Goal: Task Accomplishment & Management: Complete application form

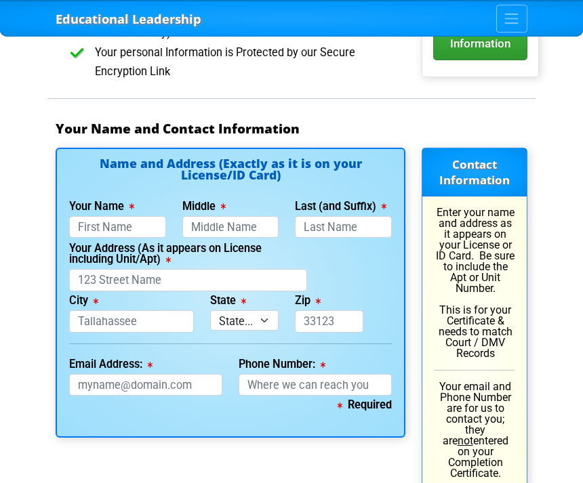
scroll to position [1066, 0]
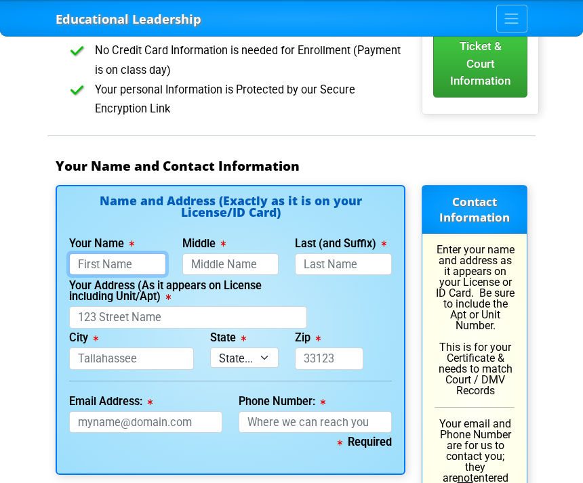
click at [83, 254] on input "Your Name" at bounding box center [117, 265] width 97 height 22
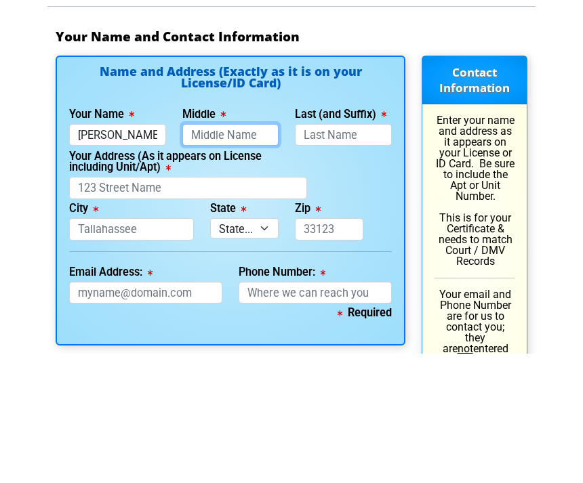
click at [260, 254] on input "Middle" at bounding box center [230, 265] width 97 height 22
type input "[PERSON_NAME]"
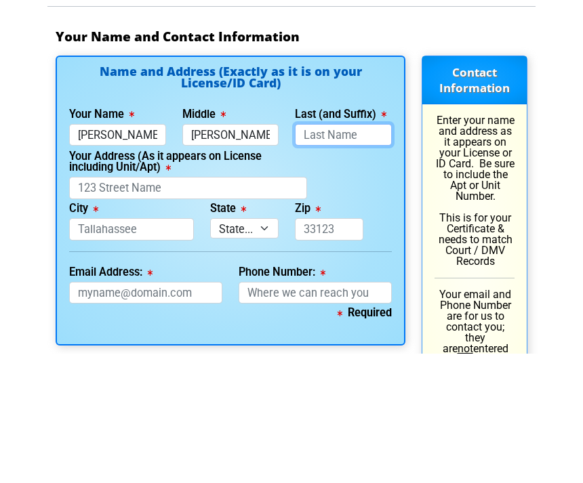
click at [353, 254] on input "Last (and Suffix)" at bounding box center [343, 265] width 97 height 22
type input "[PERSON_NAME]"
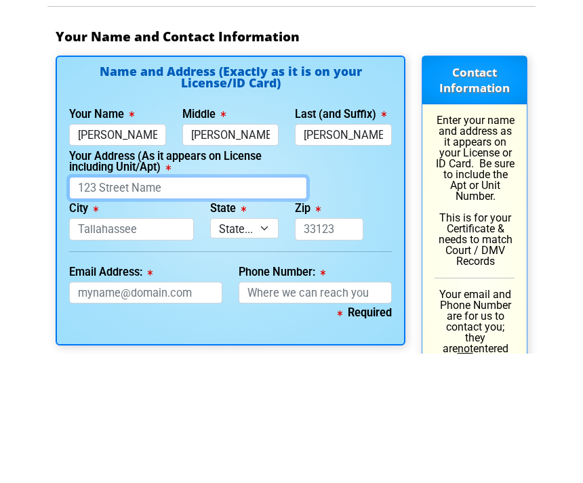
click at [79, 306] on input "Your Address (As it appears on License including Unit/Apt)" at bounding box center [188, 317] width 238 height 22
type input "[PERSON_NAME]"
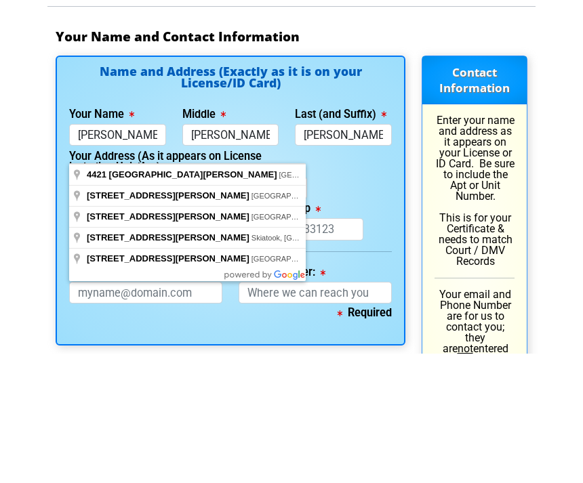
scroll to position [1195, 0]
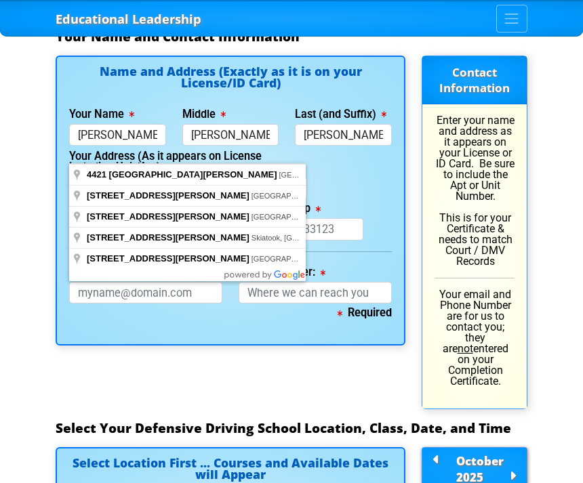
type input "[STREET_ADDRESS][PERSON_NAME]"
type input "[GEOGRAPHIC_DATA]"
select select "{"fullName":"[US_STATE]","abbreviation":"FL","uniqueId":"1d559909-6cf0-4a4d-848…"
type input "33611"
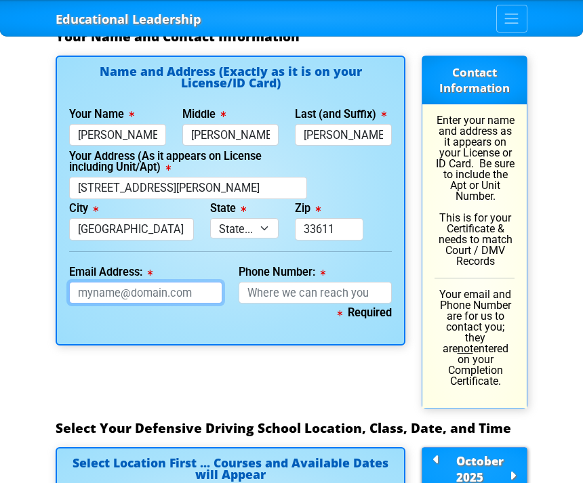
click at [187, 282] on input "Email Address:" at bounding box center [145, 293] width 153 height 22
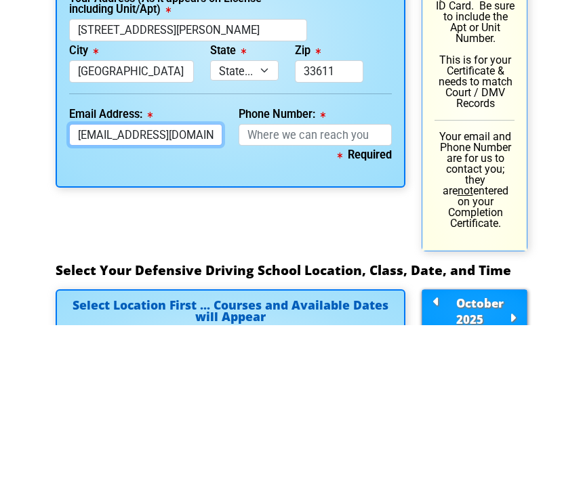
type input "[EMAIL_ADDRESS][DOMAIN_NAME]"
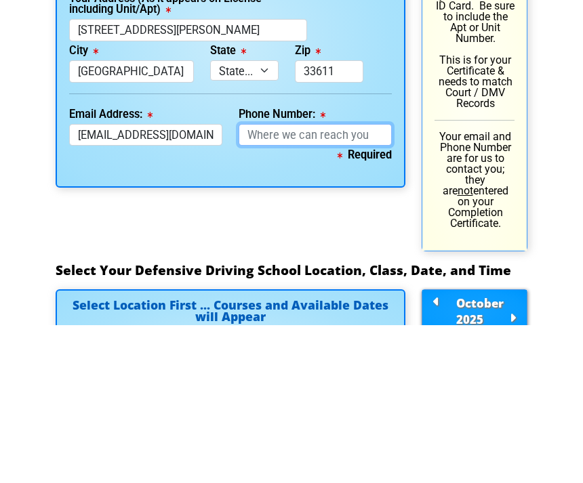
click at [363, 282] on input "Phone Number:" at bounding box center [315, 293] width 153 height 22
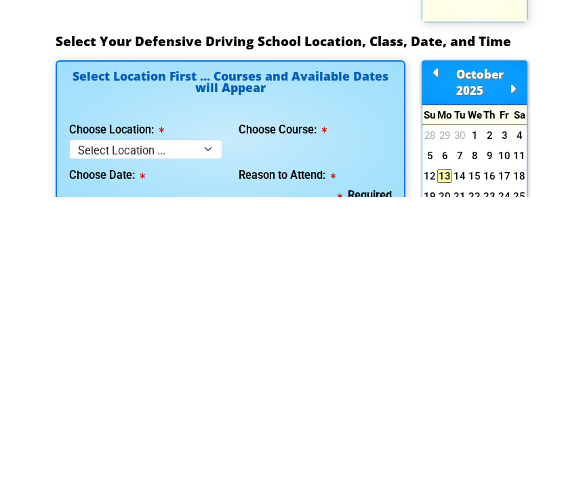
type input "[PHONE_NUMBER]"
click at [83, 426] on select "Select Location ... Tampa Orlando Kissimmee [GEOGRAPHIC_DATA] - en español [GEO…" at bounding box center [145, 436] width 153 height 20
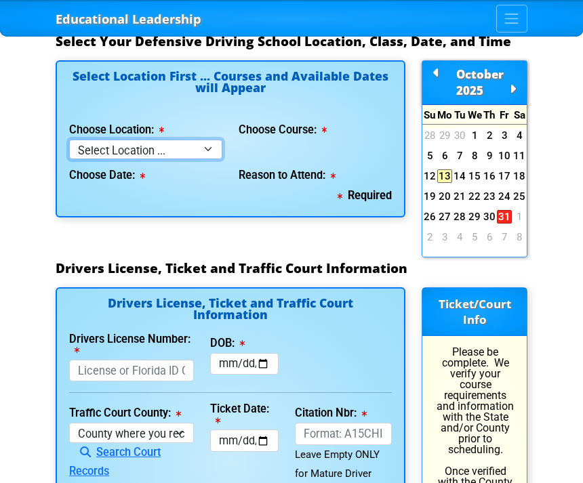
select select "2"
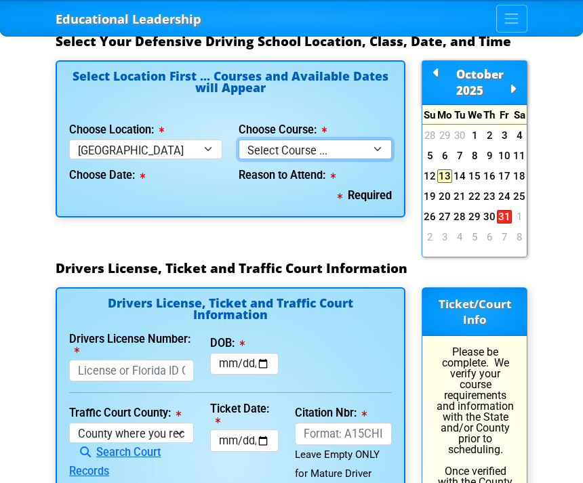
click at [297, 140] on select "Select Course ... 4 Hour BDI Class (Basic Course & TCAC) 4 Hour Under 25 Class …" at bounding box center [315, 150] width 153 height 20
select select "3"
select select
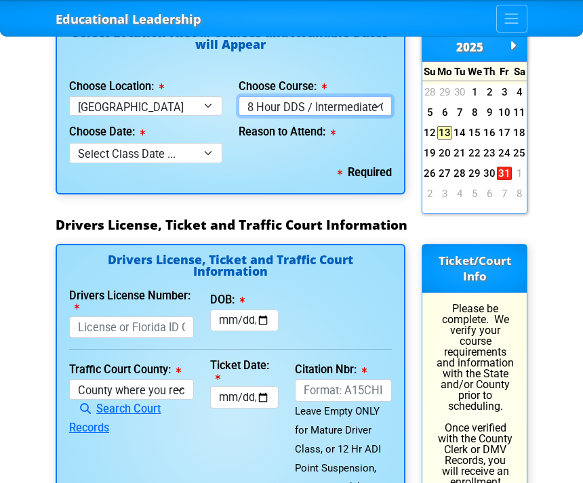
scroll to position [1543, 0]
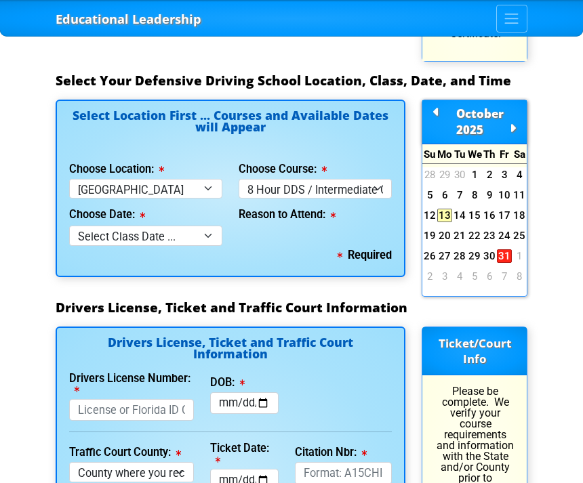
click at [473, 249] on link "29" at bounding box center [474, 256] width 15 height 14
click at [504, 209] on link "17" at bounding box center [504, 216] width 15 height 14
click at [503, 209] on link "17" at bounding box center [504, 216] width 15 height 14
click at [491, 229] on link "23" at bounding box center [489, 236] width 15 height 14
click at [487, 249] on link "30" at bounding box center [489, 256] width 15 height 14
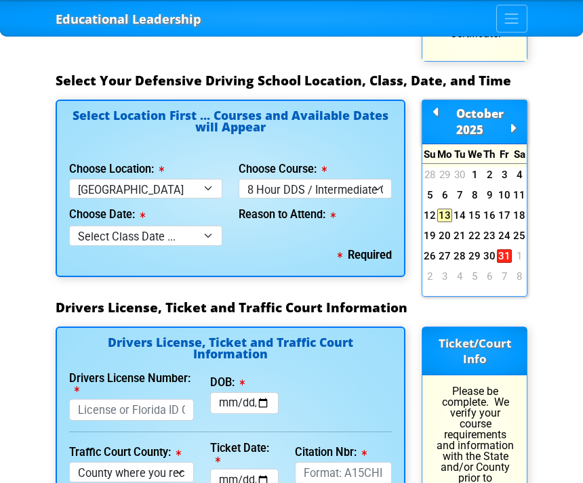
click at [496, 249] on link "30" at bounding box center [489, 256] width 15 height 14
click at [500, 249] on link "31" at bounding box center [504, 256] width 15 height 14
click at [484, 249] on link "30" at bounding box center [489, 256] width 15 height 14
click at [569, 239] on div "Educational Leadership Home Courses Certified Defensive Driving Courses 4-Hour …" at bounding box center [291, 54] width 583 height 3195
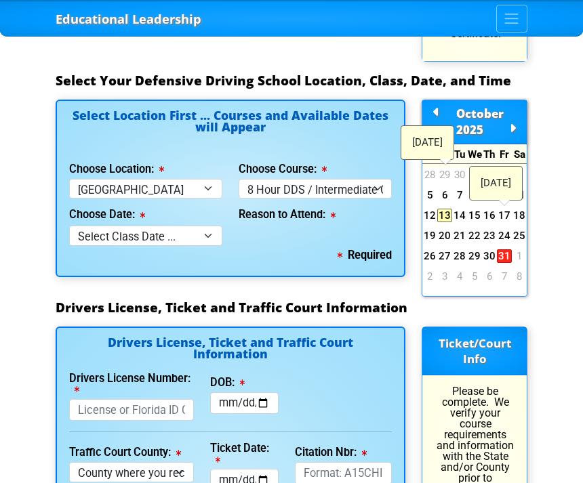
click at [444, 209] on link "13" at bounding box center [444, 216] width 15 height 14
click at [567, 195] on div "Educational Leadership Home Courses Certified Defensive Driving Courses 4-Hour …" at bounding box center [291, 54] width 583 height 3195
click at [563, 228] on div "Educational Leadership Home Courses Certified Defensive Driving Courses 4-Hour …" at bounding box center [291, 54] width 583 height 3195
click at [378, 249] on b "Required" at bounding box center [365, 255] width 54 height 13
click at [327, 199] on div "Reason to Attend:" at bounding box center [315, 212] width 153 height 27
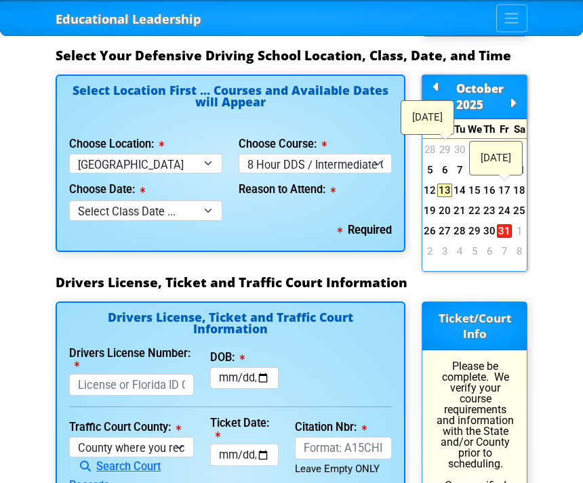
scroll to position [1569, 0]
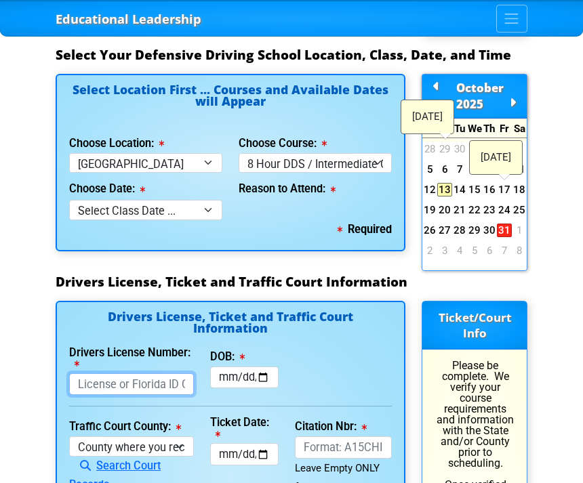
click at [180, 374] on input "Drivers License Number:" at bounding box center [131, 385] width 125 height 22
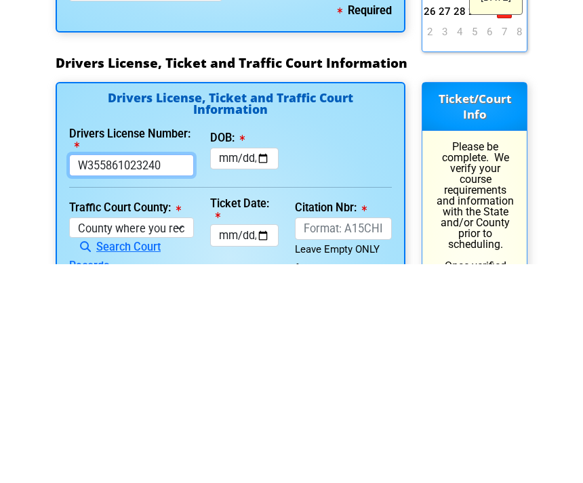
type input "W355861023240"
click at [256, 367] on input "DOB:" at bounding box center [244, 378] width 68 height 22
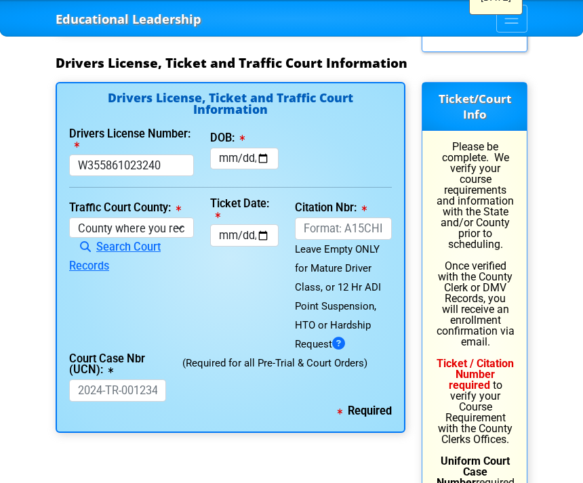
click at [244, 132] on div "Drivers License, Ticket and Traffic Court Information Drivers License Number: […" at bounding box center [231, 257] width 350 height 351
click at [255, 148] on input "[DATE]" at bounding box center [244, 159] width 68 height 22
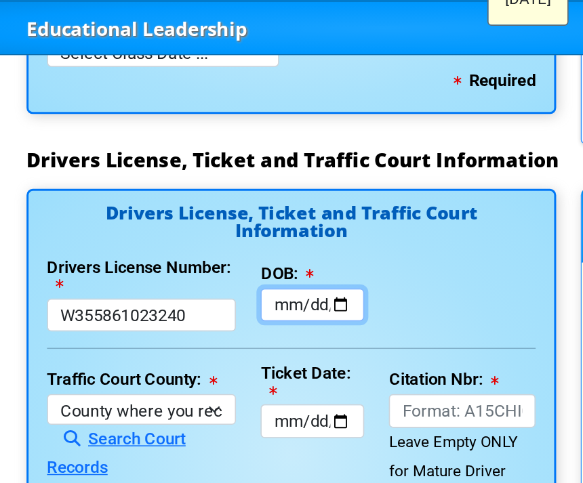
type input "[DATE]"
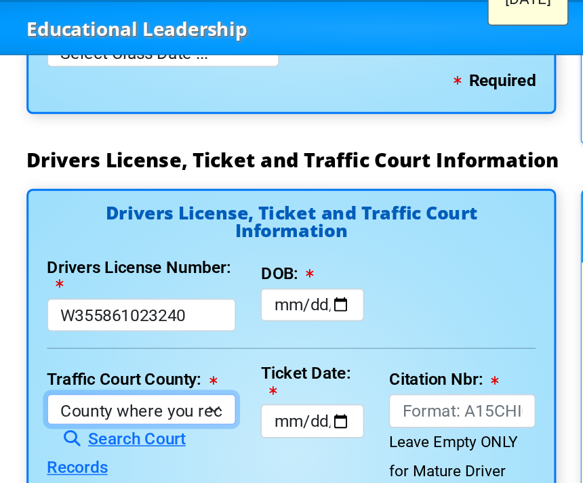
click at [69, 260] on select "County where you received the Ticket Out of State Out of State - [US_STATE] Out…" at bounding box center [131, 270] width 125 height 20
select select "{"countyName":"[GEOGRAPHIC_DATA]","state":"[US_STATE]","uniqueId":"8517cbb9-d23…"
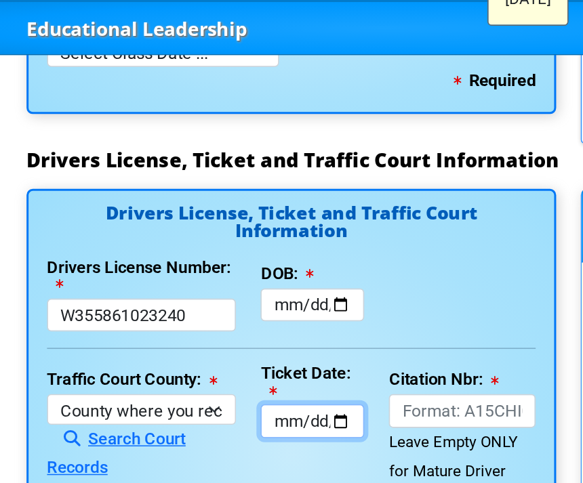
click at [210, 267] on input "Ticket Date:" at bounding box center [244, 278] width 68 height 22
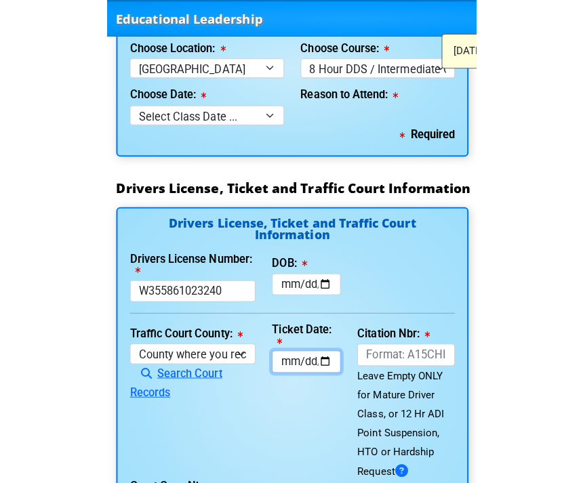
scroll to position [1658, 0]
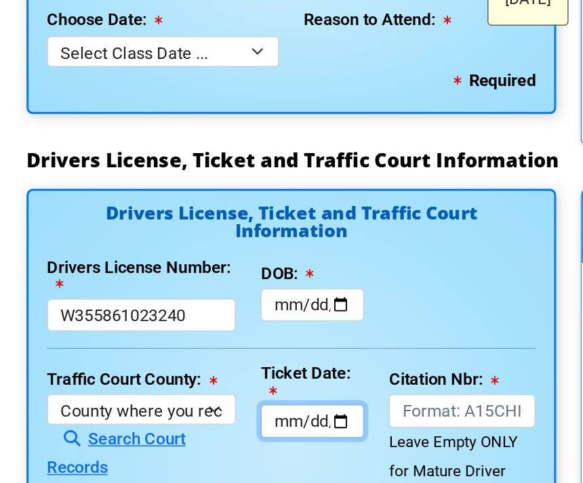
click at [220, 355] on input "[DATE]" at bounding box center [244, 366] width 68 height 22
type input "[DATE]"
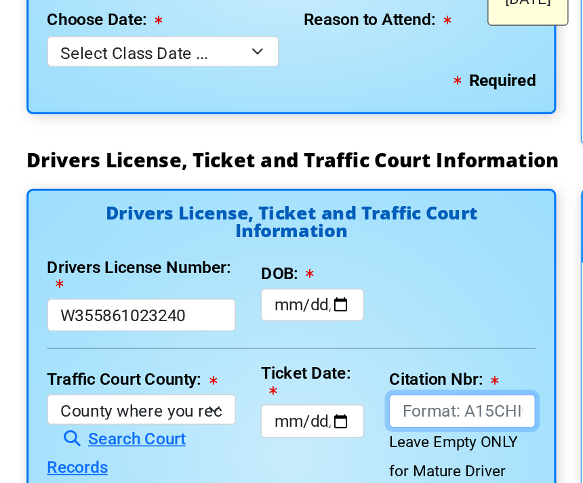
click at [318, 348] on input "Citation Nbr:" at bounding box center [343, 359] width 97 height 22
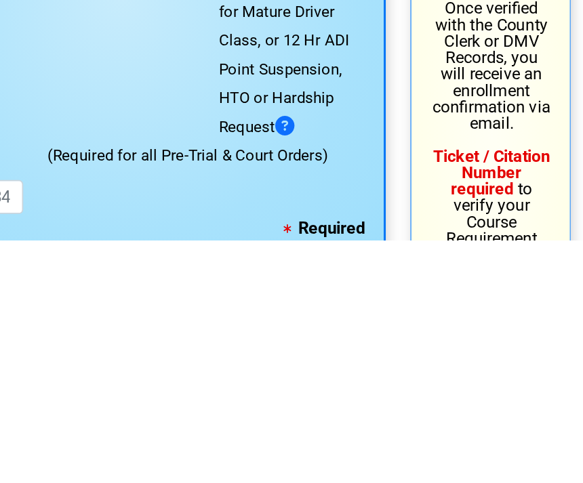
scroll to position [1726, 0]
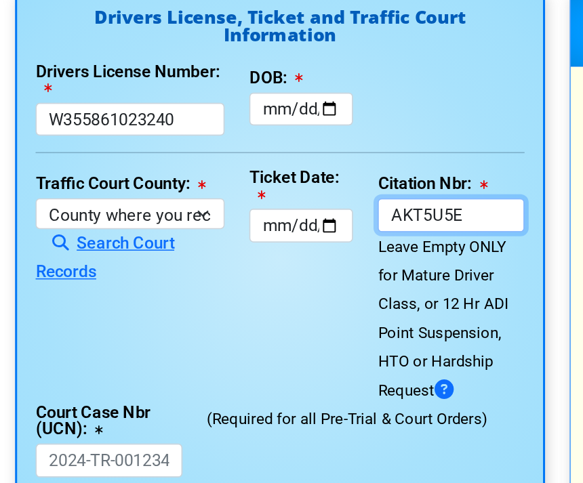
type input "AKT5U5E"
click at [287, 260] on div "Citation Nbr: AKT5U5E Leave Empty ONLY for Mature Driver Class, or 12 Hr ADI Po…" at bounding box center [343, 337] width 113 height 155
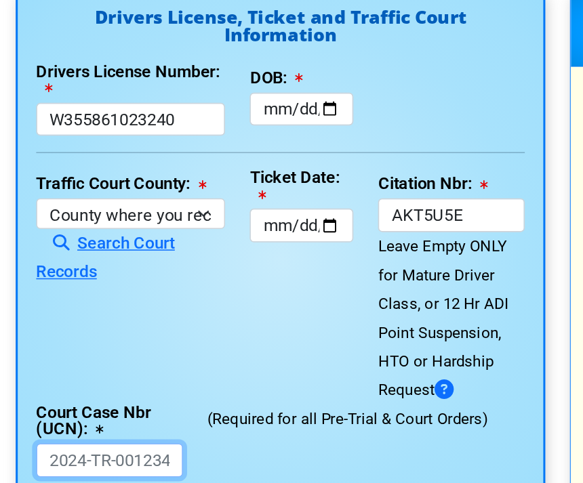
click at [92, 428] on input "Court Case Nbr (UCN):" at bounding box center [117, 439] width 97 height 22
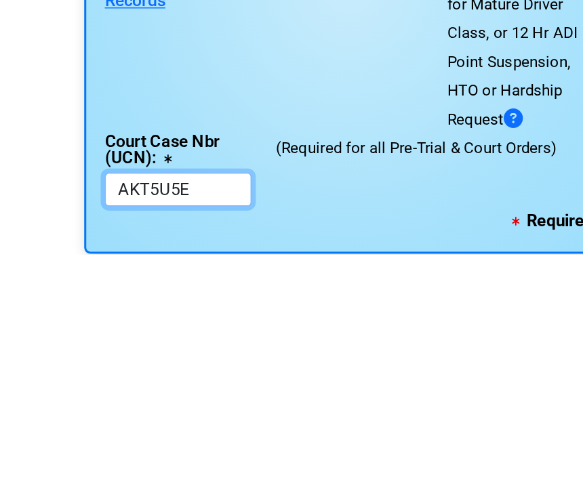
type input "AKT5U5E"
click at [326, 452] on div "Required" at bounding box center [230, 461] width 323 height 19
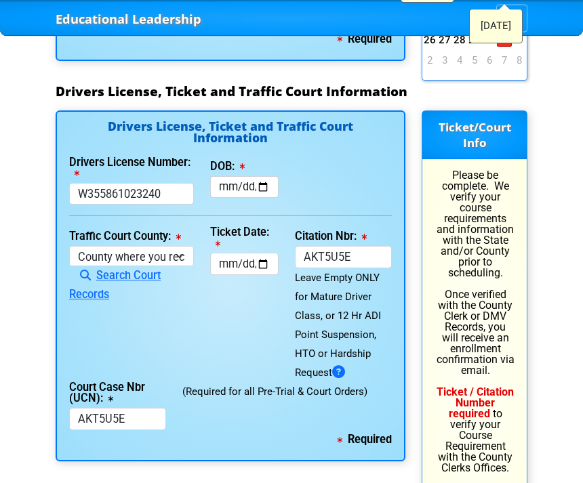
scroll to position [1757, 0]
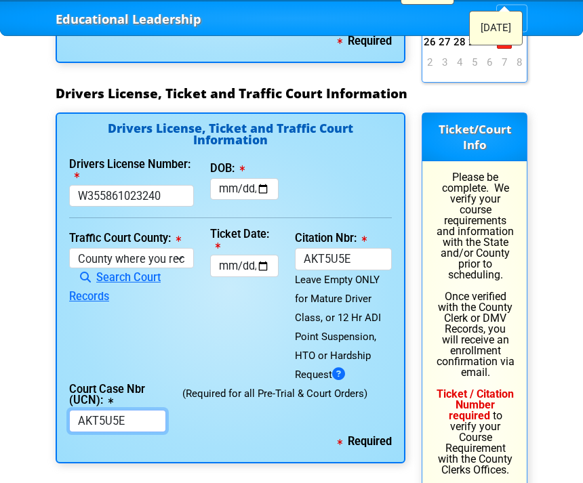
click at [119, 411] on input "AKT5U5E" at bounding box center [117, 422] width 97 height 22
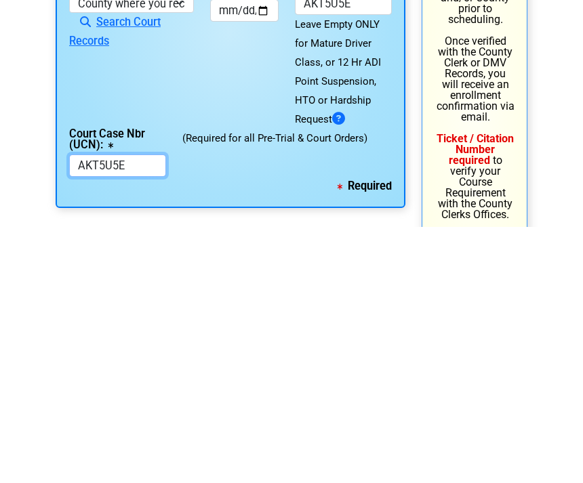
click at [129, 411] on input "AKT5U5E" at bounding box center [117, 422] width 97 height 22
click at [135, 411] on input "AKT5U5E" at bounding box center [117, 422] width 97 height 22
click at [142, 411] on input "AKT5U5E" at bounding box center [117, 422] width 97 height 22
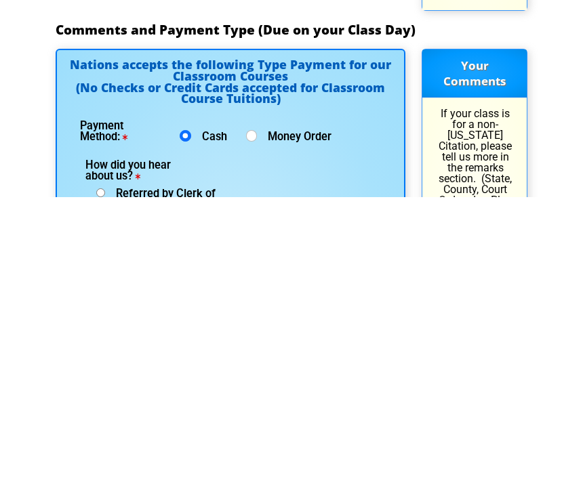
scroll to position [2056, 0]
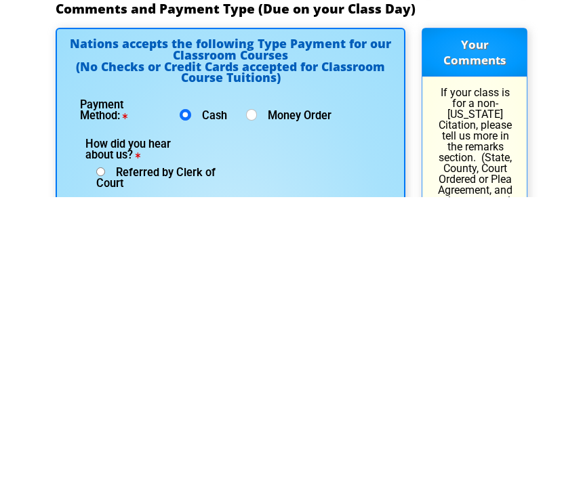
type input "2025-CT-007072"
click at [202, 452] on span "Referred by Clerk of Court" at bounding box center [155, 464] width 119 height 24
click at [105, 454] on input "Referred by Clerk of Court" at bounding box center [100, 458] width 9 height 9
radio input "true"
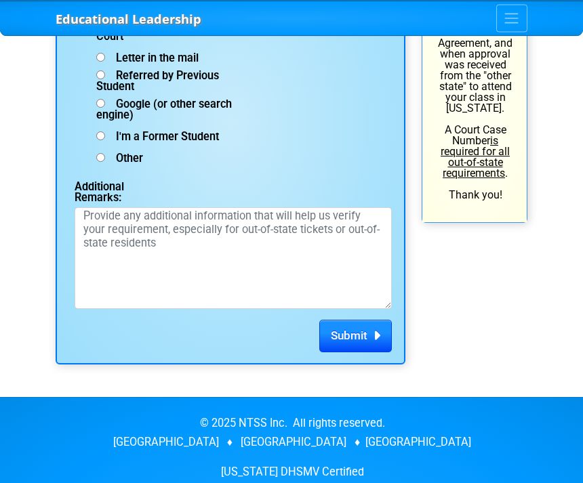
scroll to position [2504, 0]
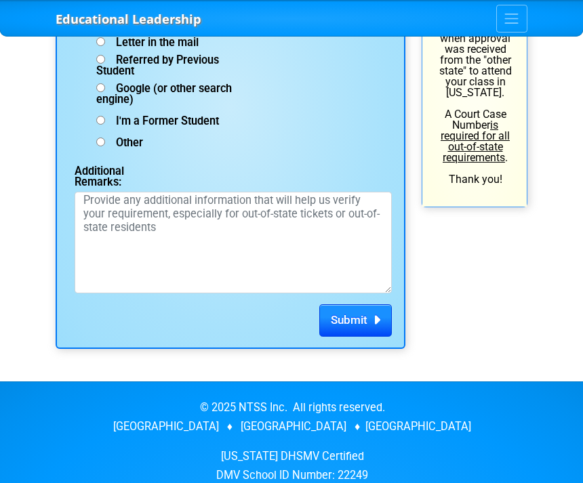
click at [362, 313] on span "Submit" at bounding box center [349, 320] width 37 height 14
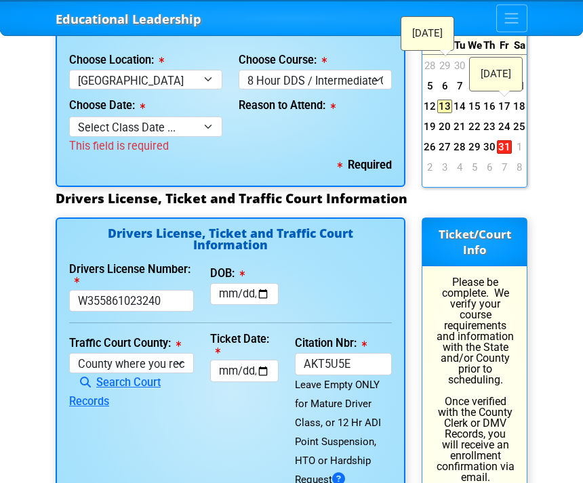
scroll to position [1598, 0]
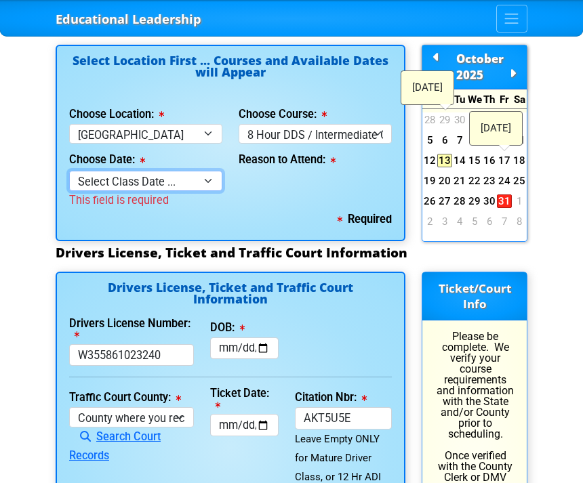
click at [196, 171] on select "Select Class Date ... [DATE] -- ([DATE] from 8:30am-5:30pm) [DATE] -- ([DATE] f…" at bounding box center [145, 181] width 153 height 20
select select "[DATE], 9"
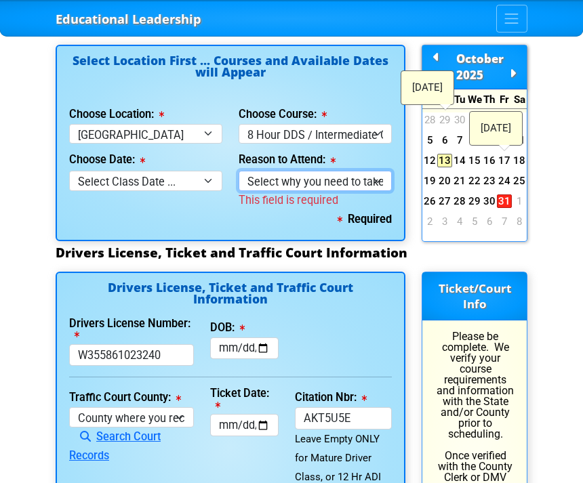
click at [331, 171] on select "Select why you need to take class ... Court Order - 8 Hour DDS / Intermediate C…" at bounding box center [315, 181] width 153 height 20
select select "8 Hour DDS/Intermediate - Court Ordered"
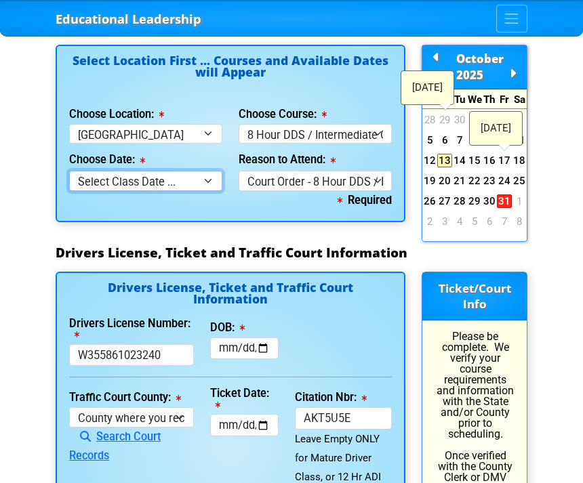
click at [193, 171] on select "Select Class Date ... [DATE] -- ([DATE] from 8:30am-5:30pm) [DATE] -- ([DATE] f…" at bounding box center [145, 181] width 153 height 20
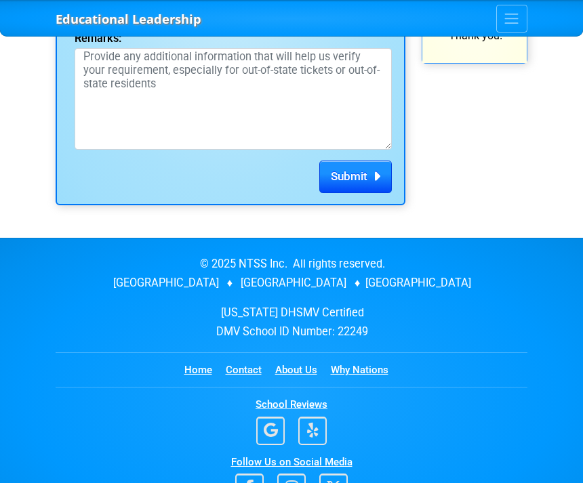
scroll to position [2645, 0]
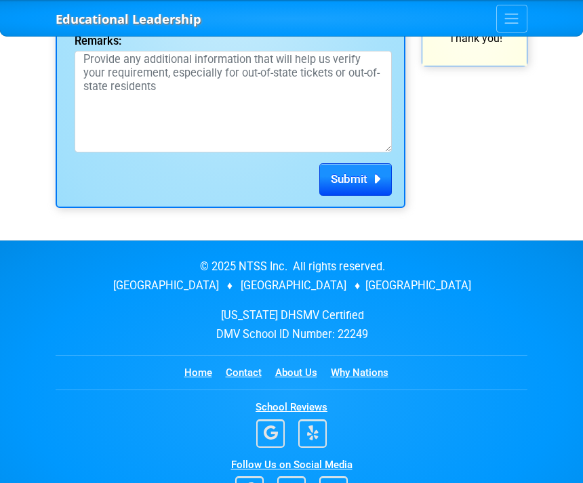
click at [374, 179] on icon "submit" at bounding box center [373, 179] width 13 height 1
